Goal: Find specific page/section: Find specific page/section

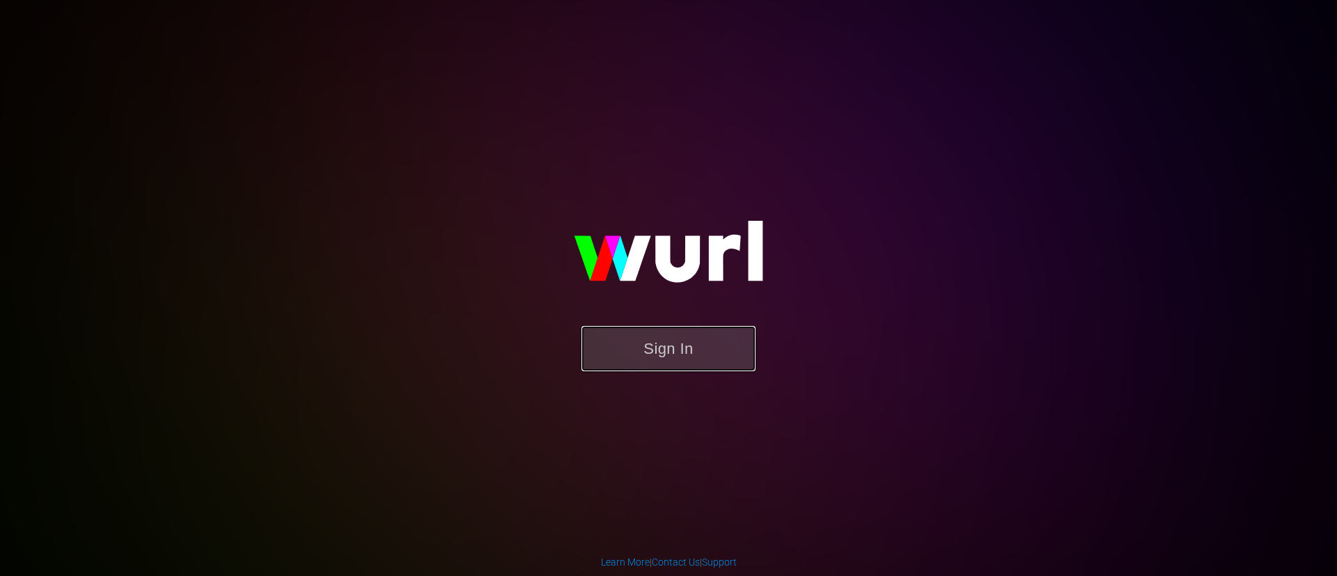
click at [698, 340] on button "Sign In" at bounding box center [668, 348] width 174 height 45
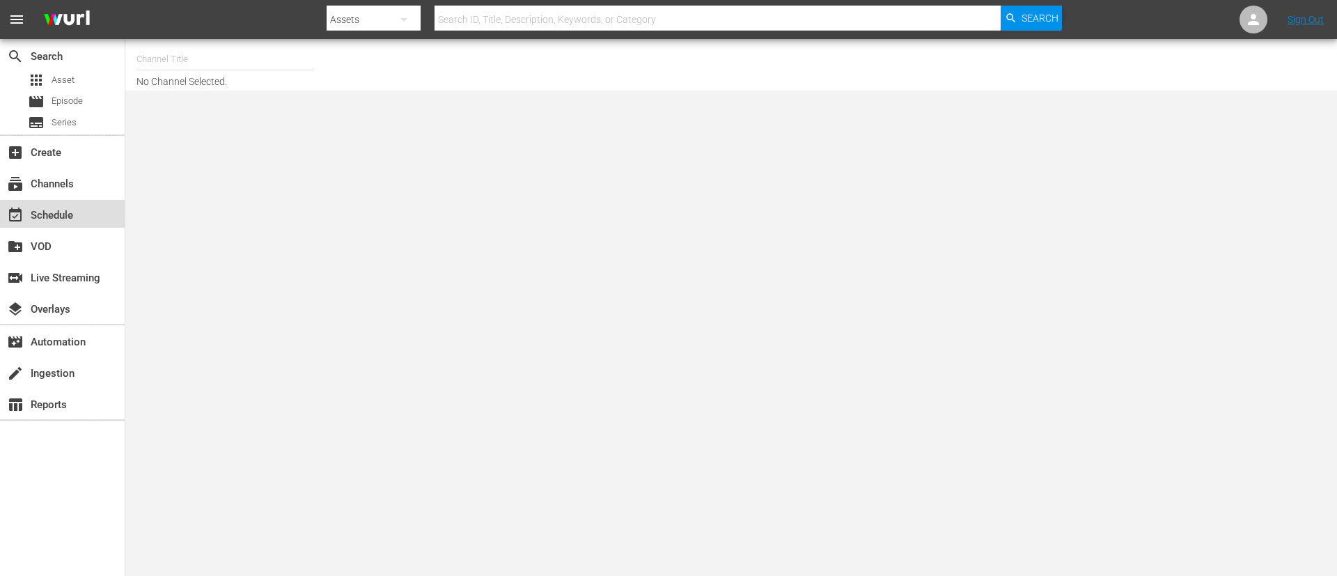
click at [72, 207] on div "event_available Schedule" at bounding box center [39, 213] width 78 height 13
click at [65, 214] on div "event_available Schedule" at bounding box center [39, 213] width 78 height 13
click at [66, 180] on div "subscriptions Channels" at bounding box center [39, 181] width 78 height 13
